Goal: Information Seeking & Learning: Find specific fact

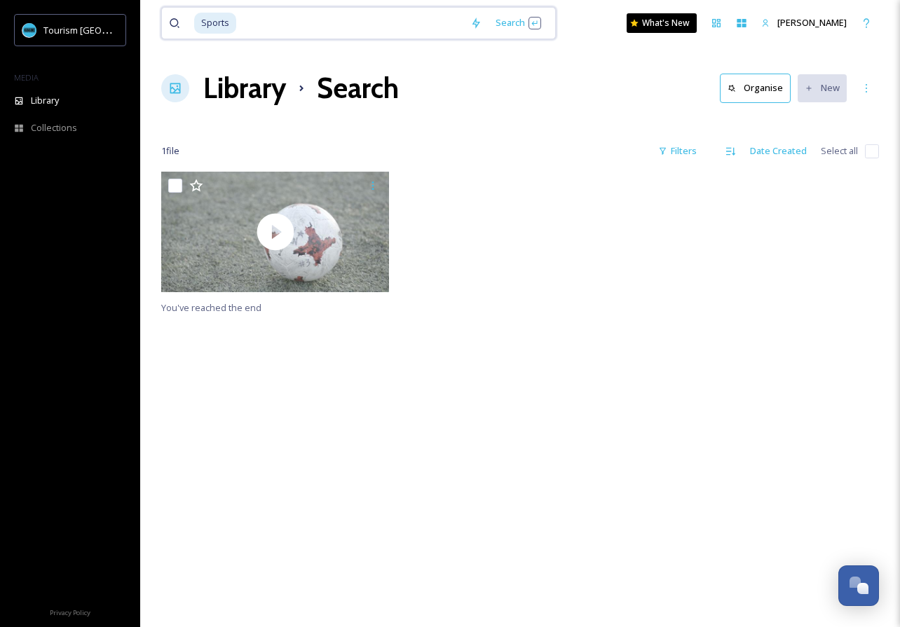
click at [235, 35] on div "Sports" at bounding box center [328, 23] width 269 height 31
type input "S"
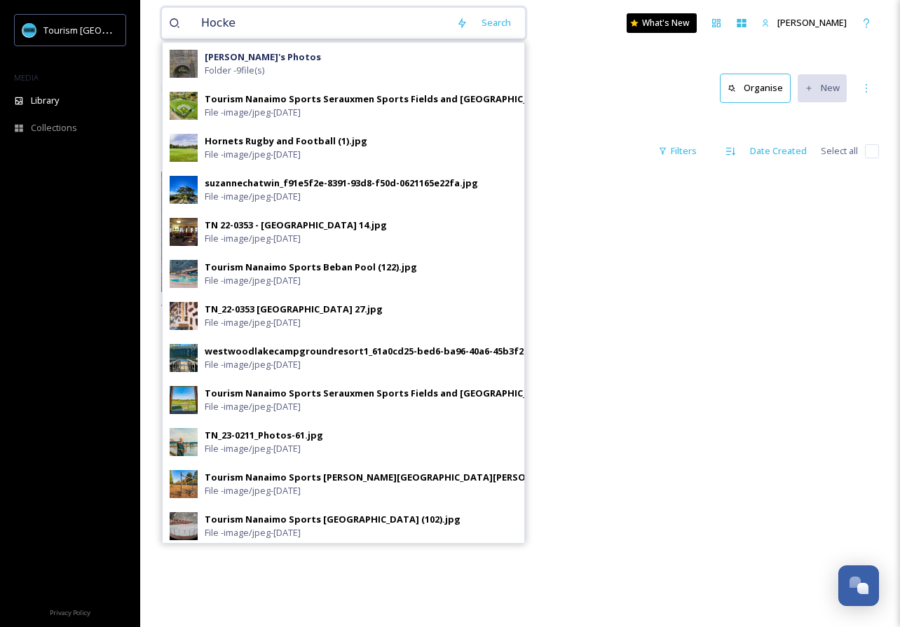
type input "Hockey"
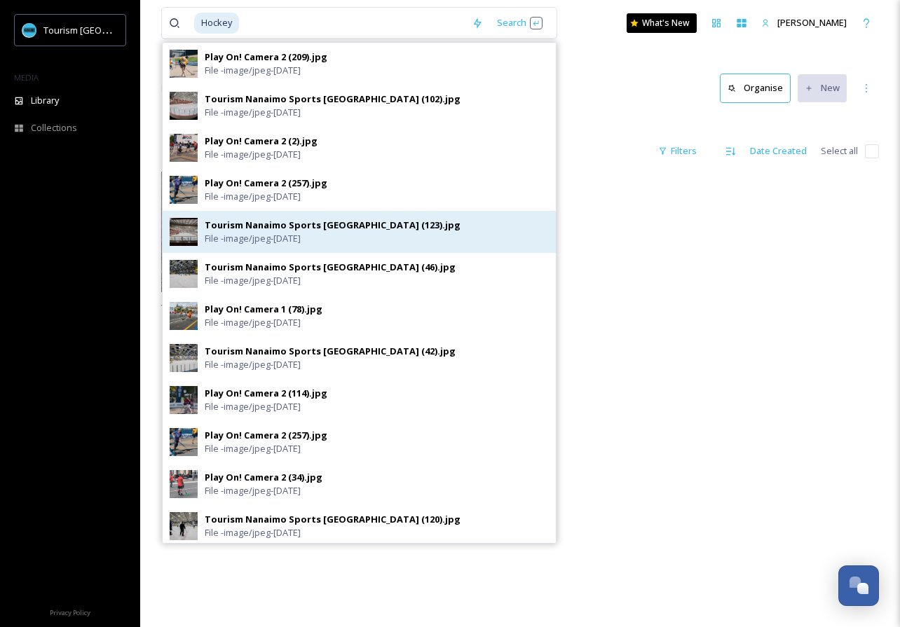
click at [514, 223] on div "Tourism Nanaimo Sports [GEOGRAPHIC_DATA] (123).jpg File - image/jpeg - [DATE]" at bounding box center [377, 232] width 344 height 27
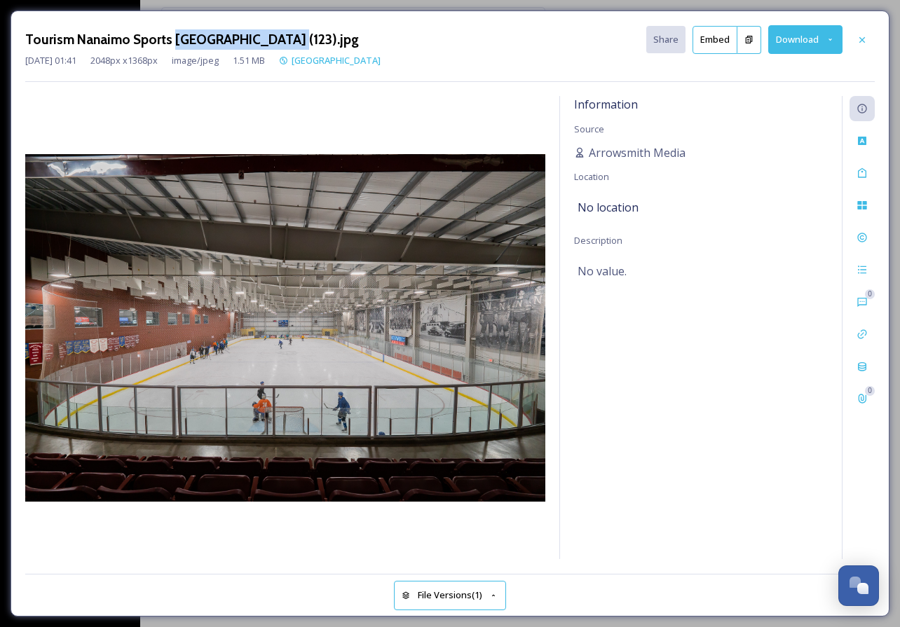
drag, startPoint x: 285, startPoint y: 39, endPoint x: 172, endPoint y: 41, distance: 112.8
click at [172, 41] on h3 "Tourism Nanaimo Sports [GEOGRAPHIC_DATA] (123).jpg" at bounding box center [192, 39] width 334 height 20
copy h3 "[GEOGRAPHIC_DATA]"
click at [266, 30] on h3 "Tourism Nanaimo Sports [GEOGRAPHIC_DATA] (123).jpg" at bounding box center [192, 39] width 334 height 20
drag, startPoint x: 285, startPoint y: 35, endPoint x: 175, endPoint y: 41, distance: 109.5
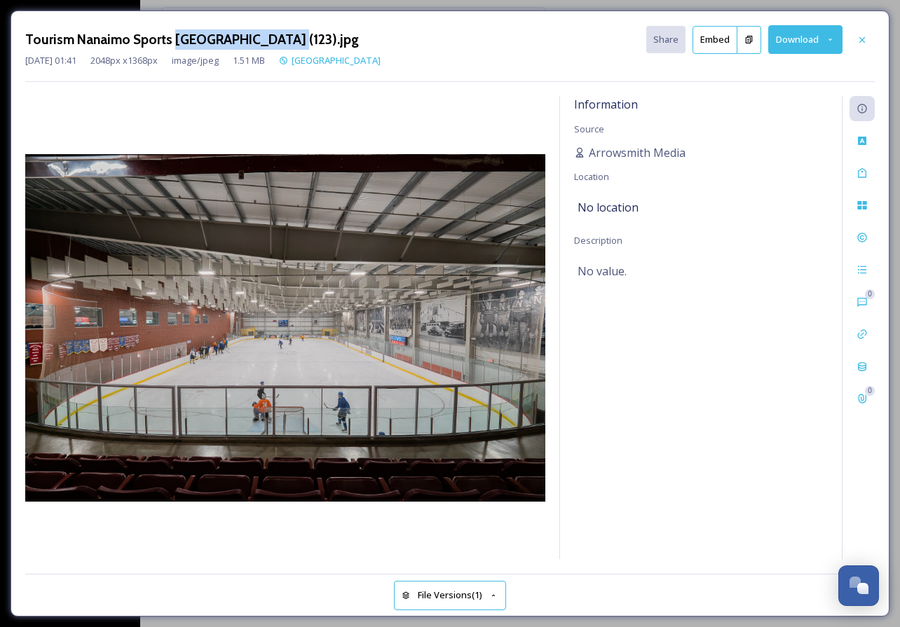
click at [175, 41] on h3 "Tourism Nanaimo Sports [GEOGRAPHIC_DATA] (123).jpg" at bounding box center [192, 39] width 334 height 20
copy h3 "[GEOGRAPHIC_DATA]"
